Goal: Task Accomplishment & Management: Manage account settings

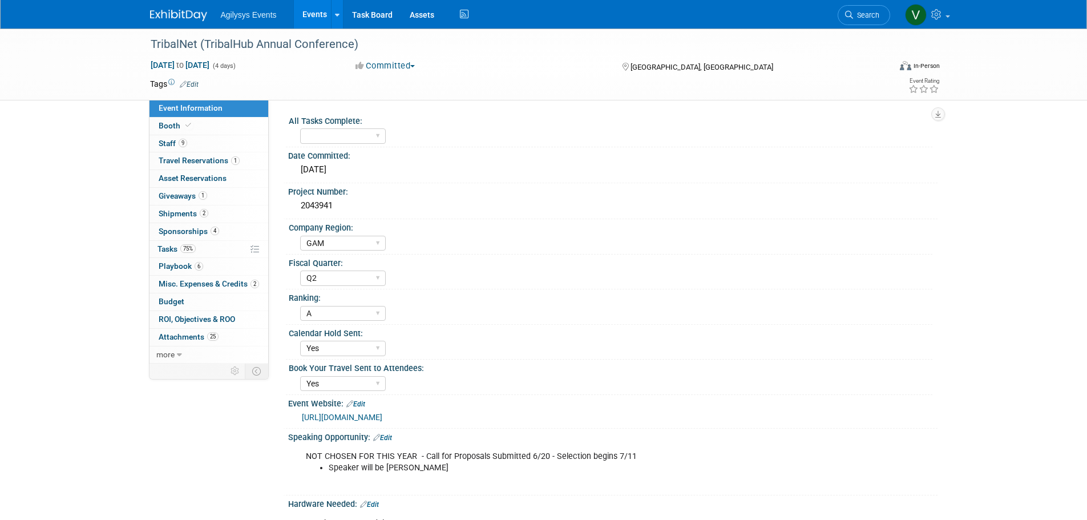
select select "GAM"
select select "Q2"
select select "A"
select select "Yes"
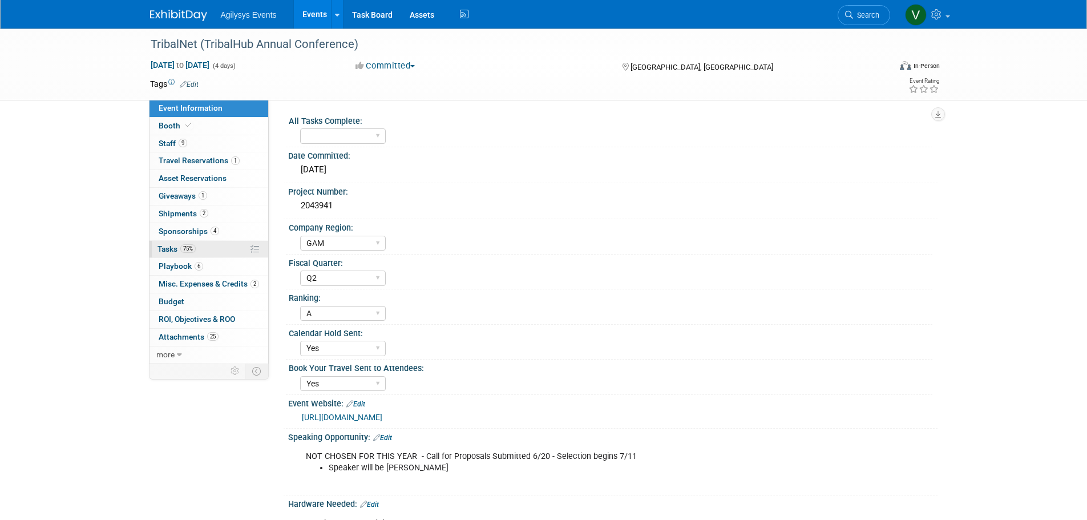
click at [177, 248] on span "Tasks 75%" at bounding box center [177, 248] width 38 height 9
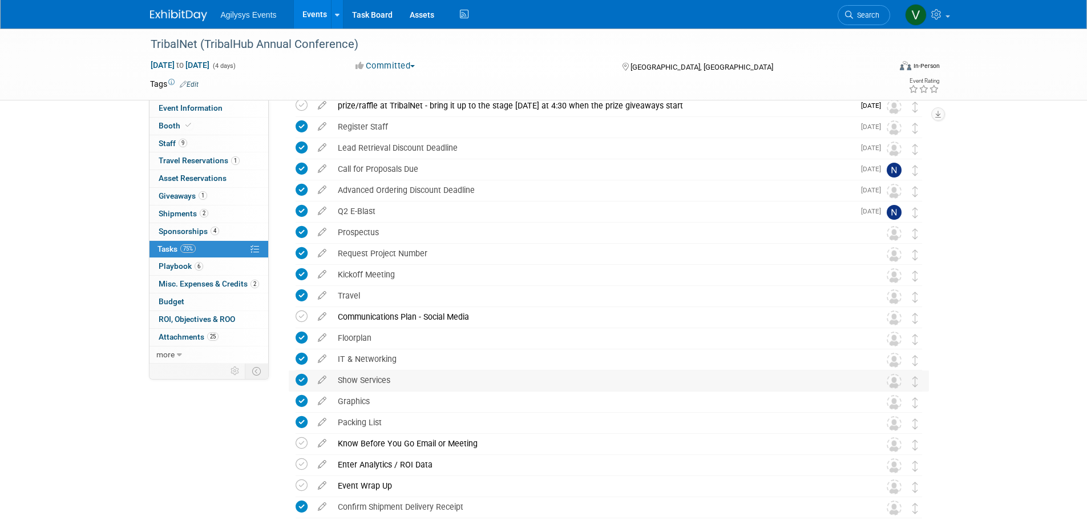
scroll to position [120, 0]
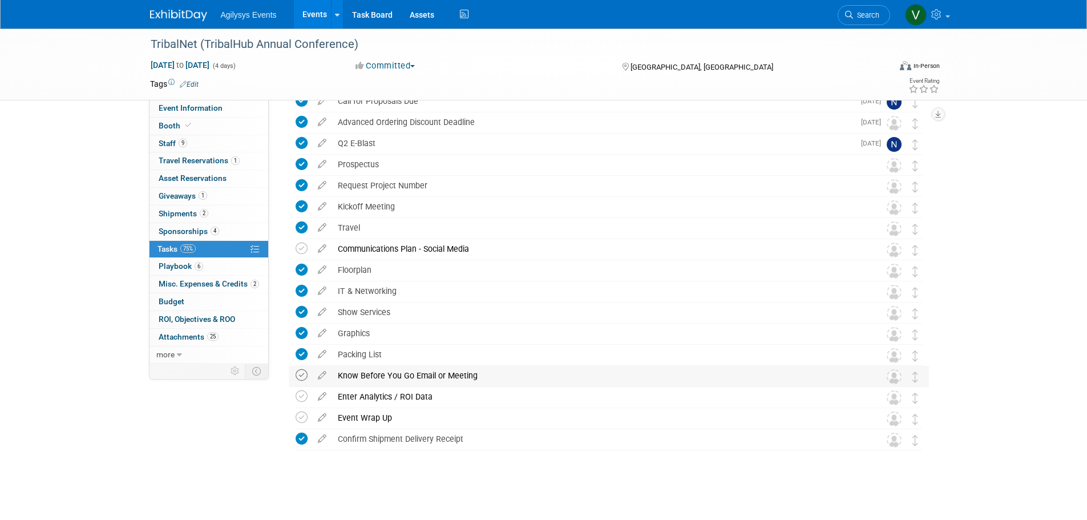
click at [303, 381] on icon at bounding box center [302, 375] width 12 height 12
click at [345, 478] on div "TribalNet (TribalHub Annual Conference) [GEOGRAPHIC_DATA], [GEOGRAPHIC_DATA] [D…" at bounding box center [606, 261] width 646 height 469
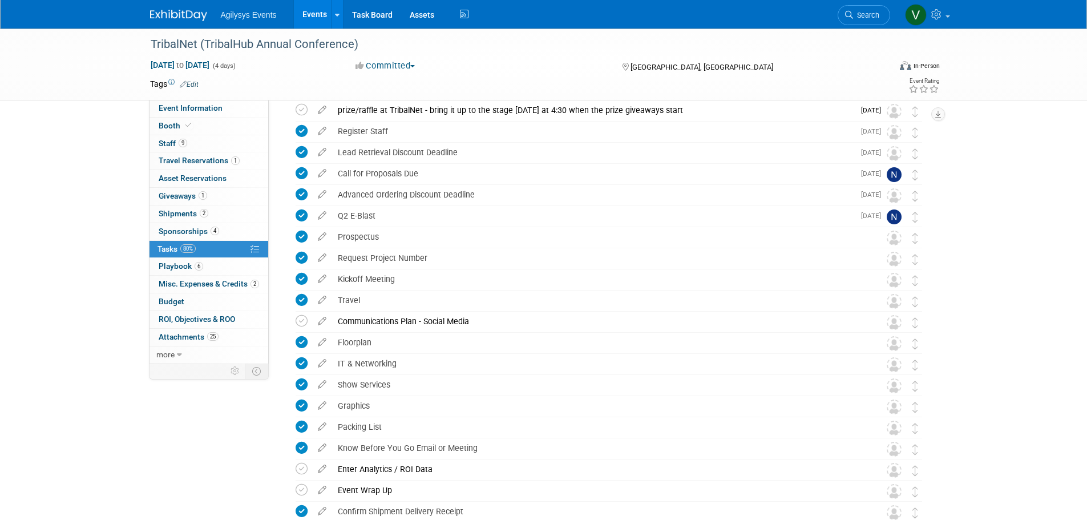
scroll to position [0, 0]
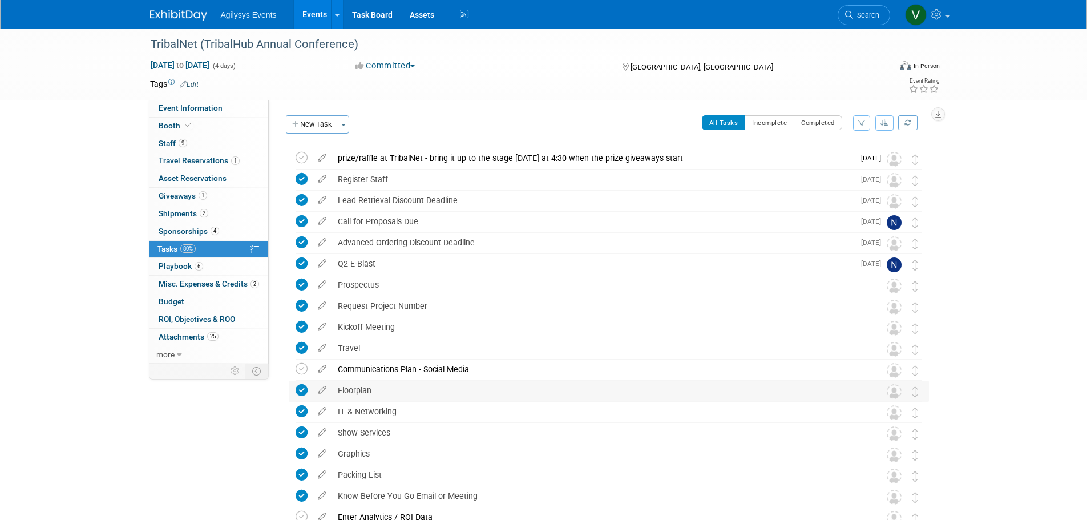
drag, startPoint x: 301, startPoint y: 371, endPoint x: 362, endPoint y: 386, distance: 63.0
click at [301, 370] on icon at bounding box center [302, 369] width 12 height 12
click at [173, 125] on span "Booth" at bounding box center [176, 125] width 35 height 9
